Goal: Task Accomplishment & Management: Manage account settings

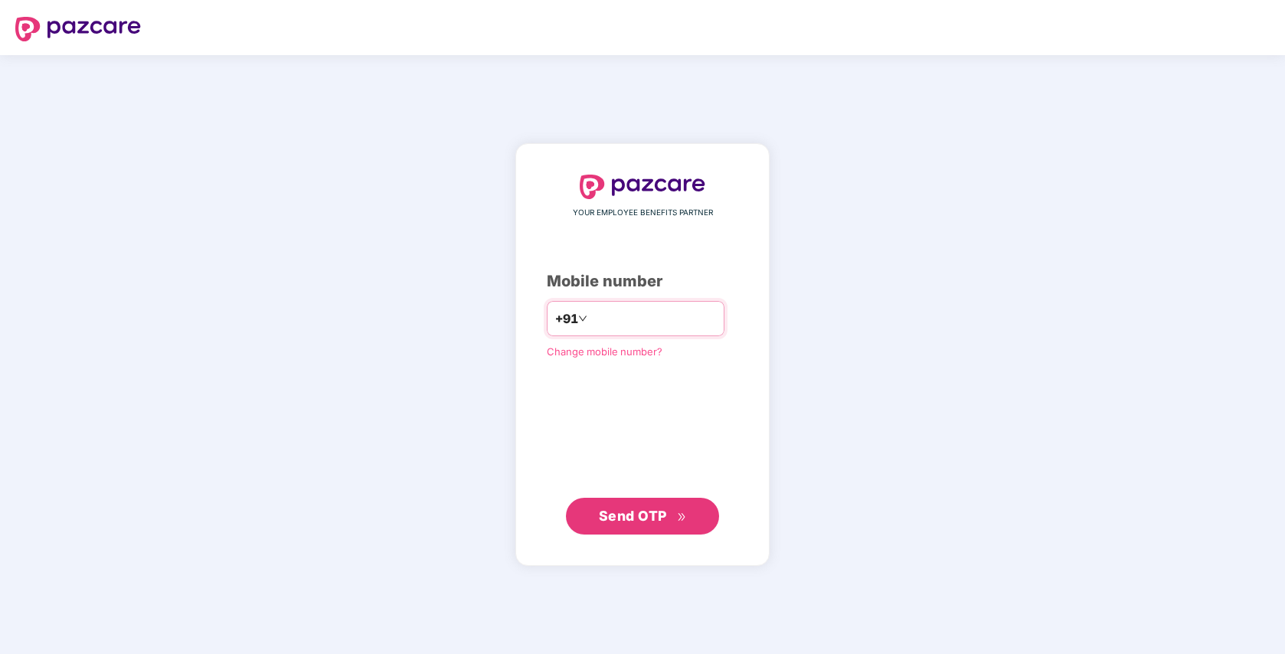
type input "**********"
click at [629, 520] on span "Send OTP" at bounding box center [633, 516] width 68 height 16
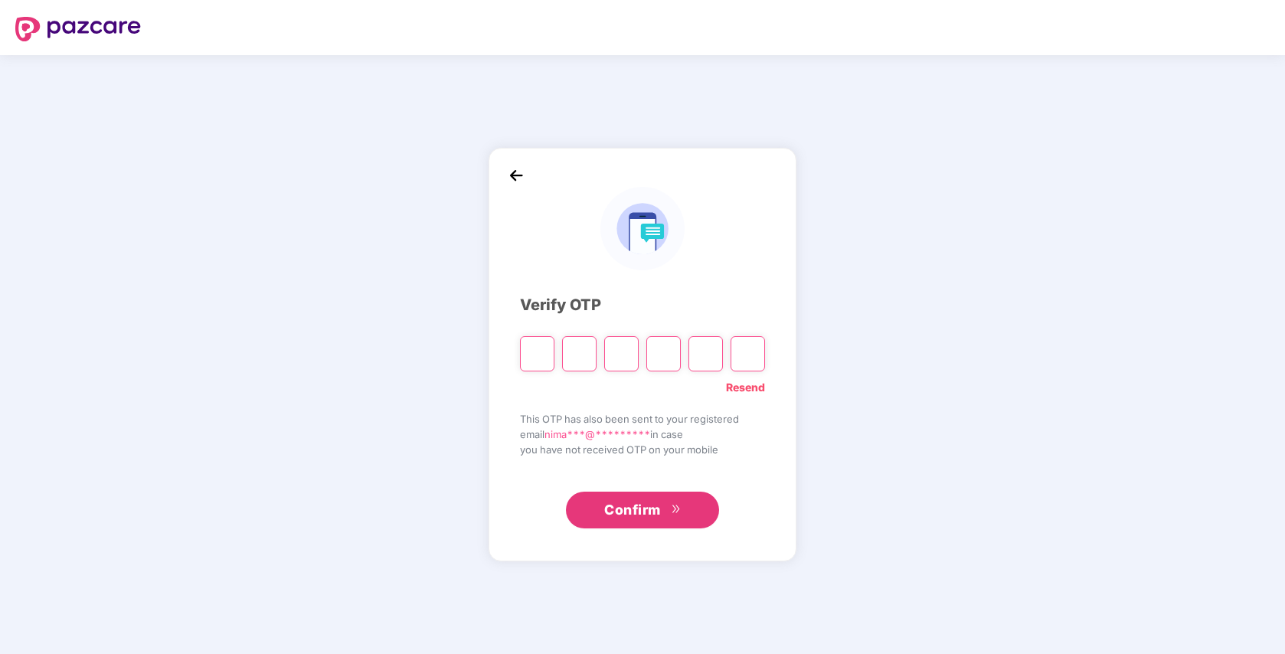
type input "*"
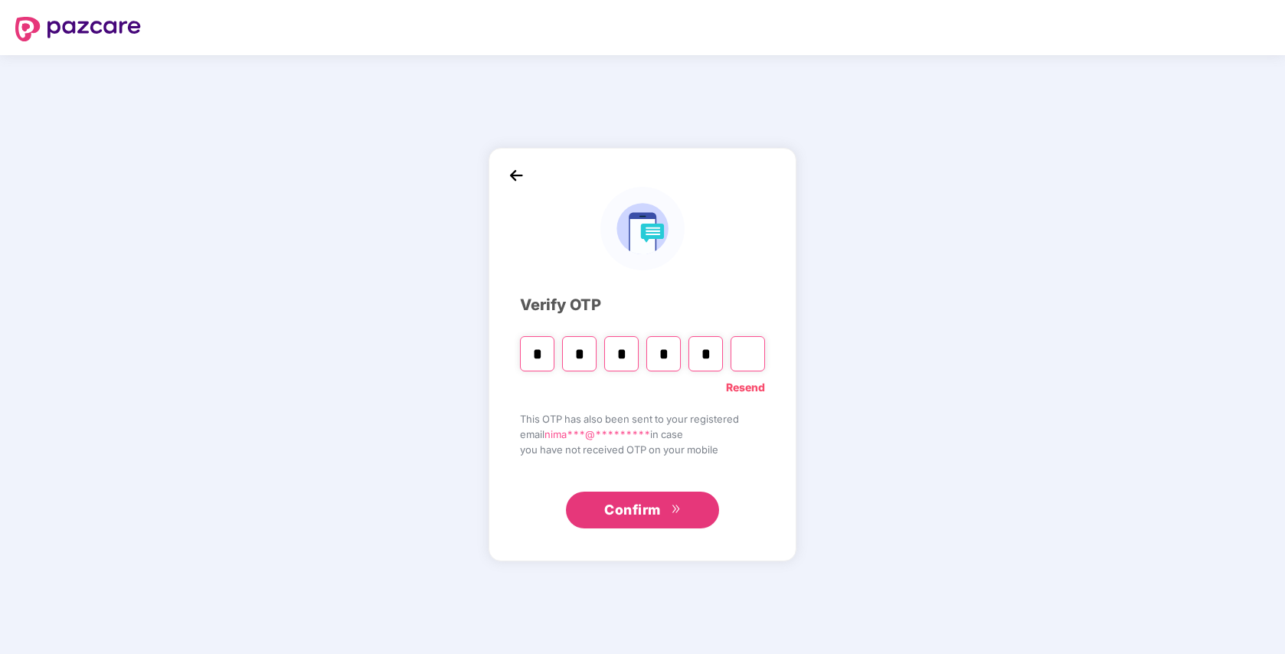
type input "*"
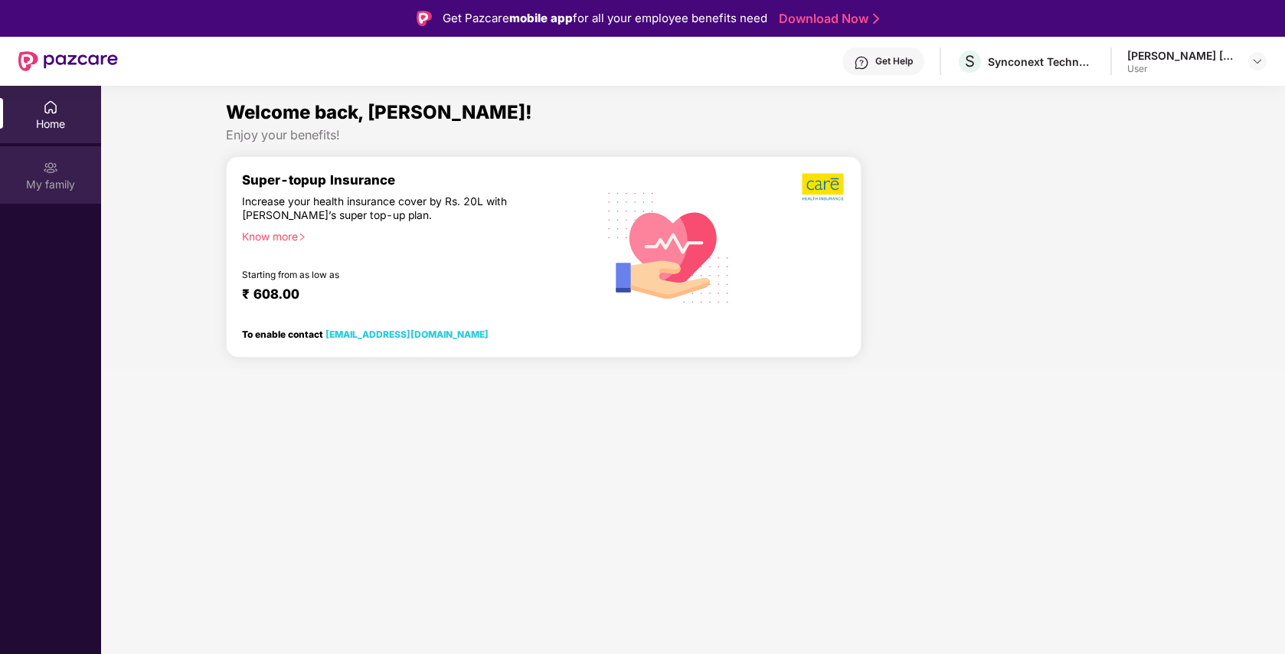
click at [64, 184] on div "My family" at bounding box center [50, 184] width 101 height 15
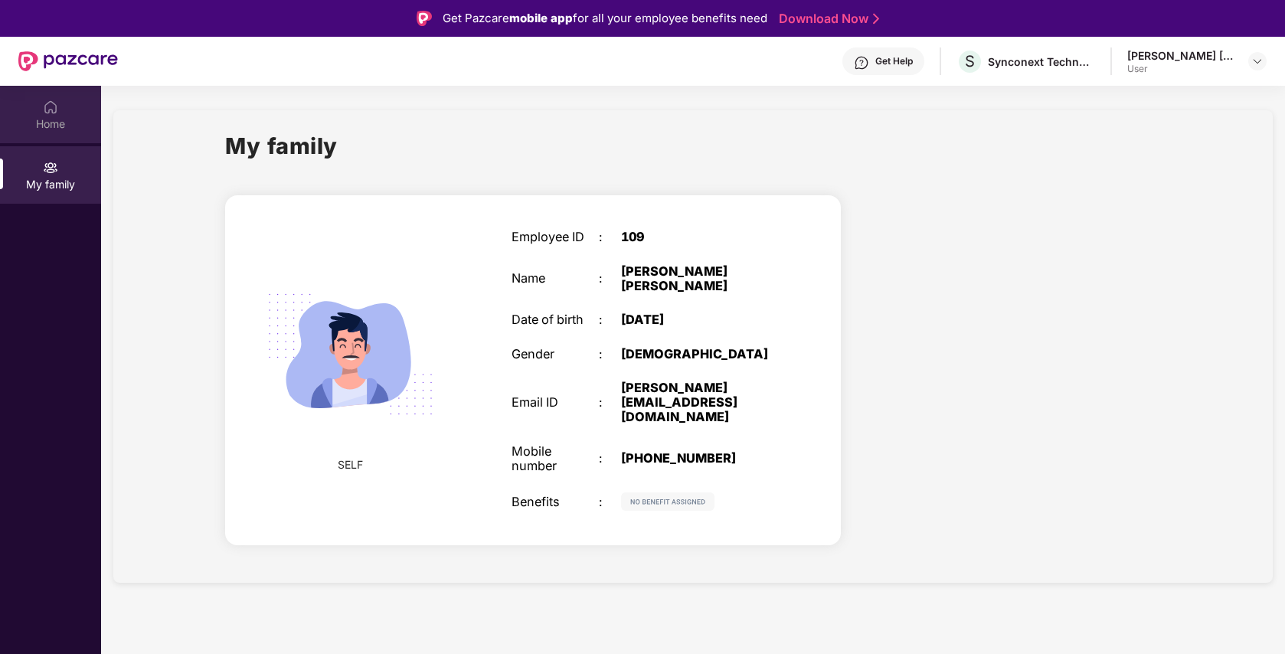
click at [47, 116] on div "Home" at bounding box center [50, 123] width 101 height 15
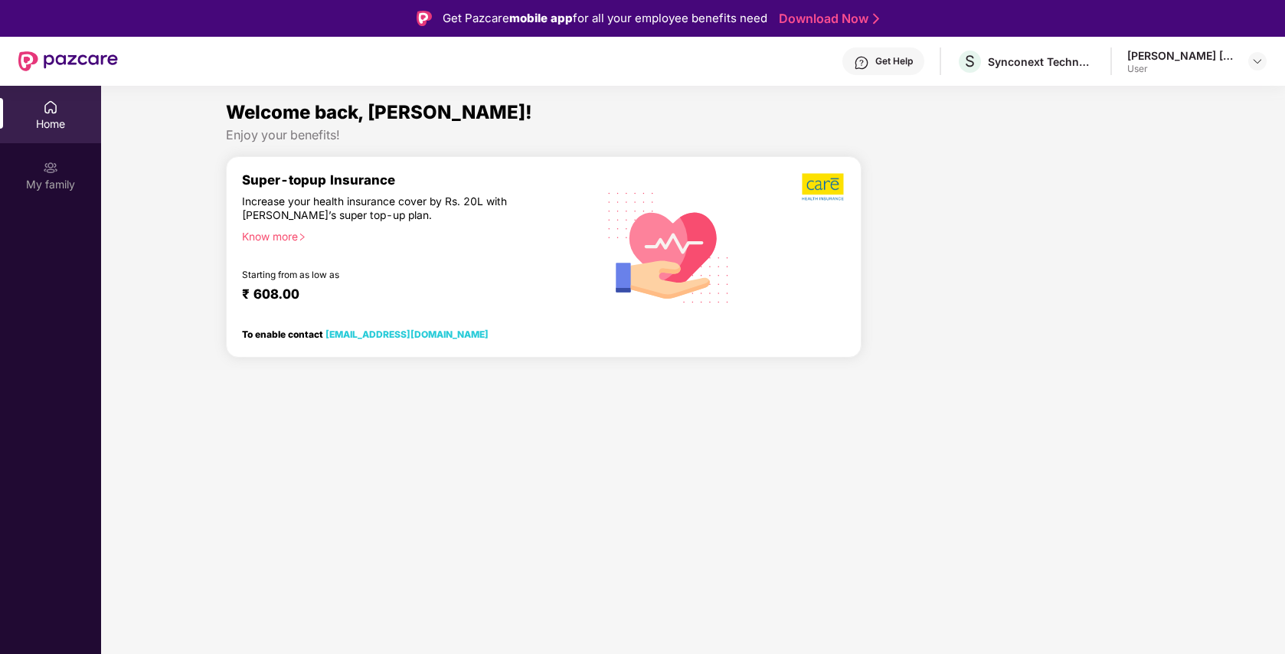
click at [1196, 48] on div "[PERSON_NAME] [PERSON_NAME]" at bounding box center [1180, 55] width 107 height 15
click at [1252, 59] on img at bounding box center [1257, 61] width 12 height 12
click at [1051, 130] on div "Enjoy your benefits!" at bounding box center [693, 135] width 935 height 16
click at [79, 113] on div "Home" at bounding box center [50, 114] width 101 height 57
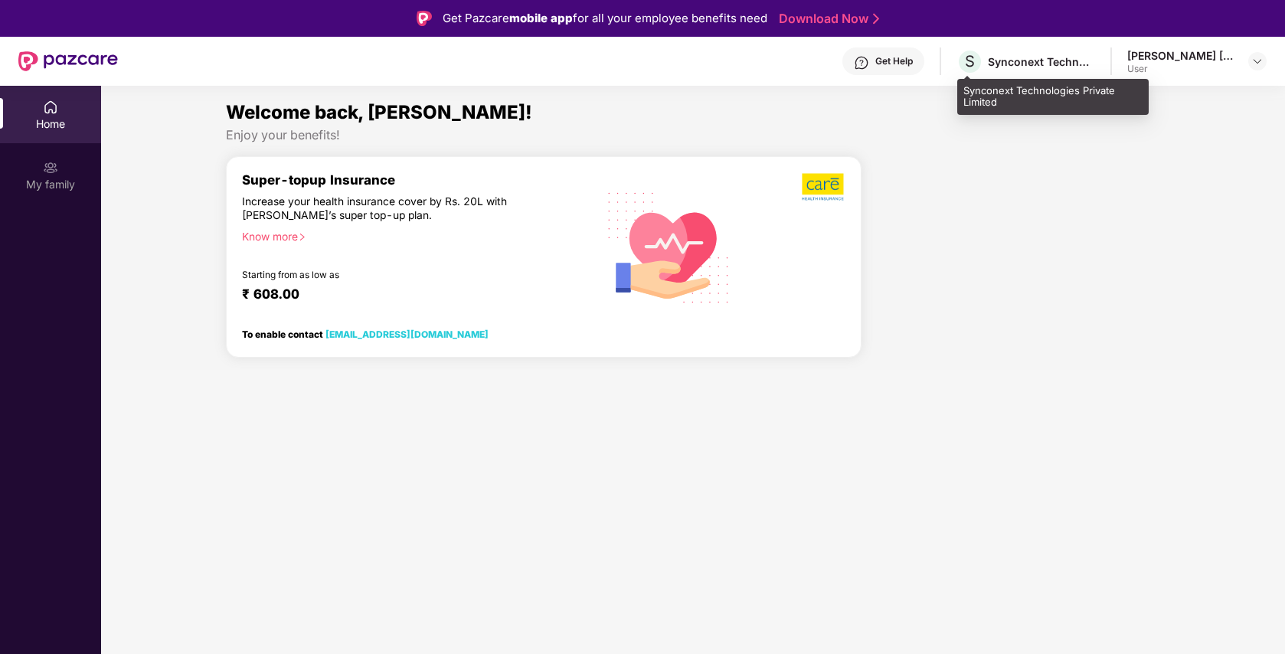
click at [1029, 63] on div "Synconext Technologies Private Limited" at bounding box center [1041, 61] width 107 height 15
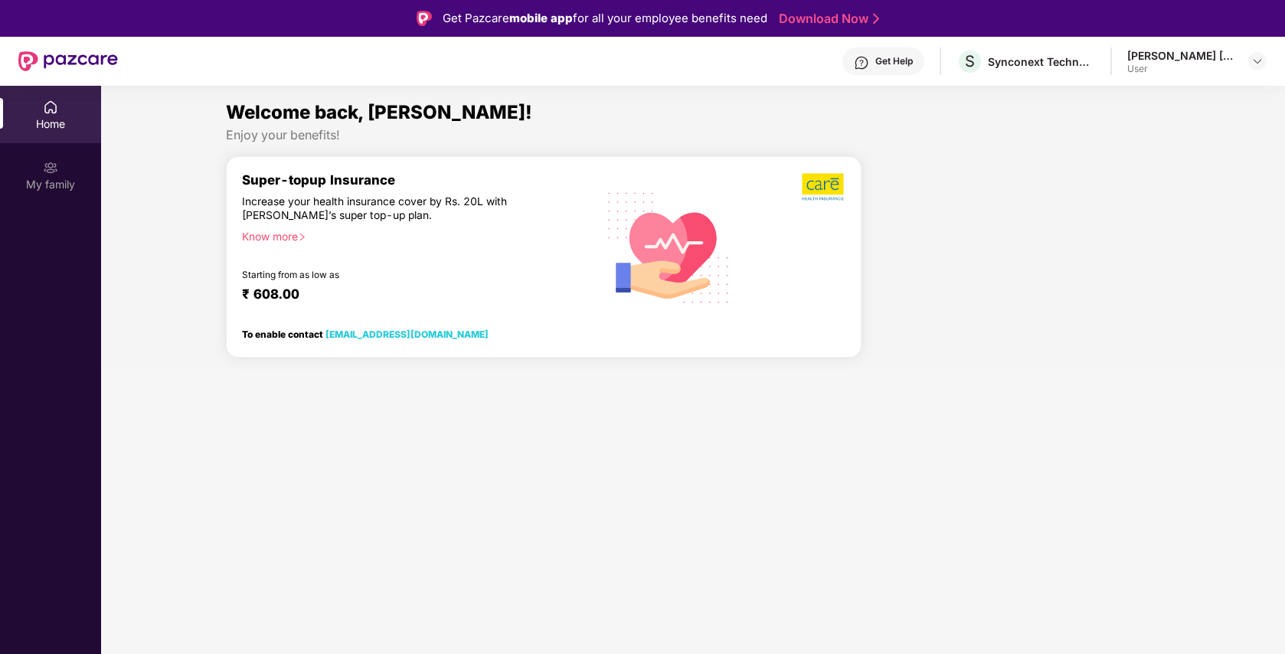
click at [1240, 63] on div "[PERSON_NAME] [PERSON_NAME] User" at bounding box center [1196, 61] width 139 height 27
click at [1258, 64] on img at bounding box center [1257, 61] width 12 height 12
click at [1105, 146] on span "N" at bounding box center [1109, 145] width 9 height 18
